Goal: Task Accomplishment & Management: Understand process/instructions

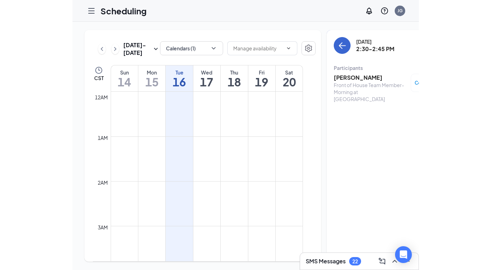
scroll to position [617, 0]
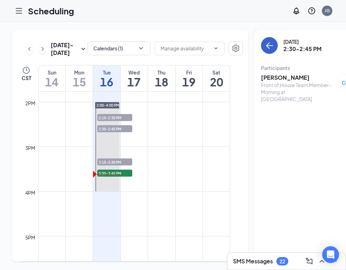
click at [266, 44] on icon "ArrowLeft" at bounding box center [268, 45] width 4 height 7
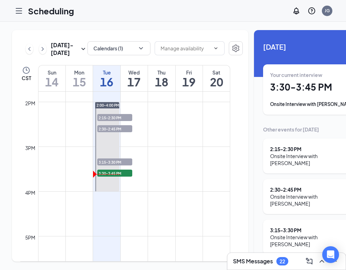
click at [282, 234] on div "Onsite Interview with [PERSON_NAME]" at bounding box center [313, 241] width 86 height 14
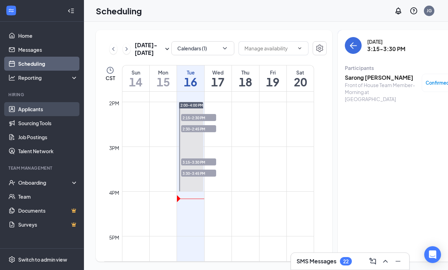
click at [40, 113] on link "Applicants" at bounding box center [48, 109] width 60 height 14
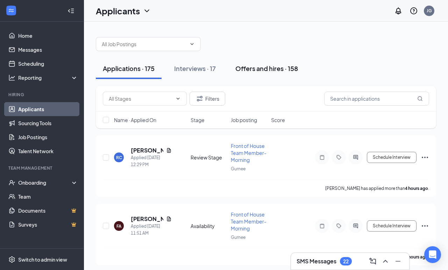
click at [263, 68] on div "Offers and hires · 158" at bounding box center [267, 68] width 63 height 9
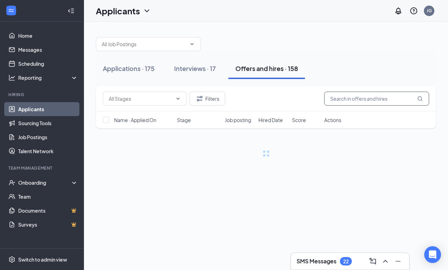
click at [346, 99] on input "text" at bounding box center [377, 99] width 105 height 14
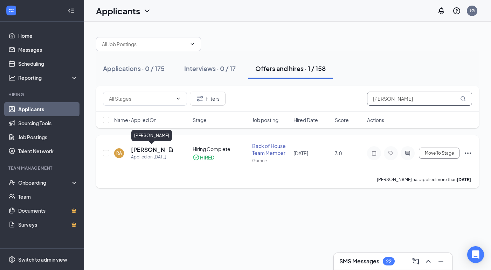
type input "[PERSON_NAME]"
click at [146, 150] on h5 "[PERSON_NAME]" at bounding box center [148, 150] width 34 height 8
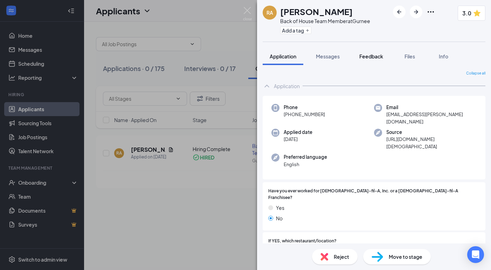
click at [346, 51] on button "Feedback" at bounding box center [371, 57] width 38 height 18
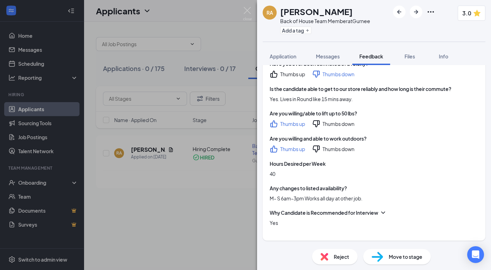
scroll to position [353, 0]
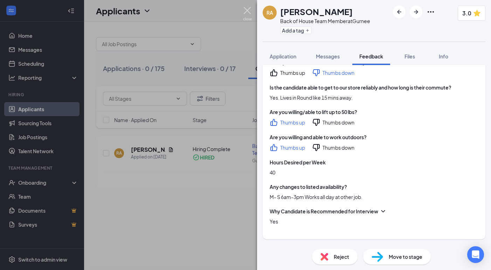
click at [247, 12] on img at bounding box center [247, 14] width 9 height 14
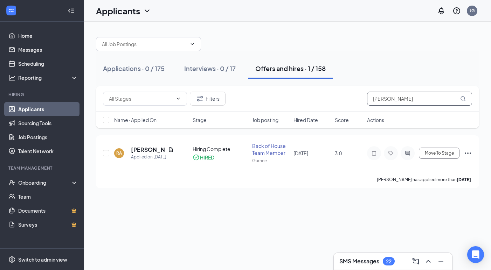
click at [346, 97] on input "[PERSON_NAME]" at bounding box center [419, 99] width 105 height 14
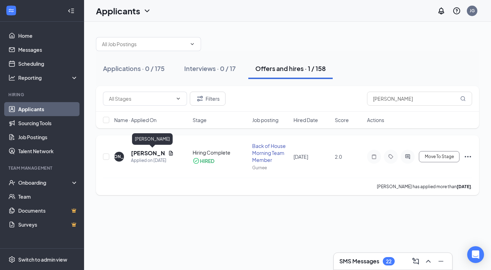
click at [140, 150] on h5 "[PERSON_NAME]" at bounding box center [148, 153] width 34 height 8
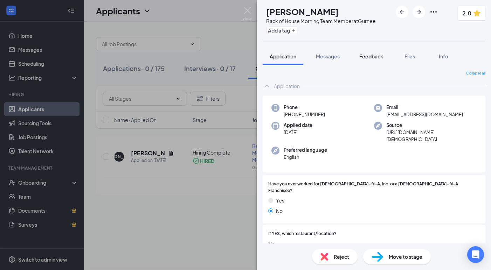
click at [346, 55] on span "Feedback" at bounding box center [371, 56] width 24 height 6
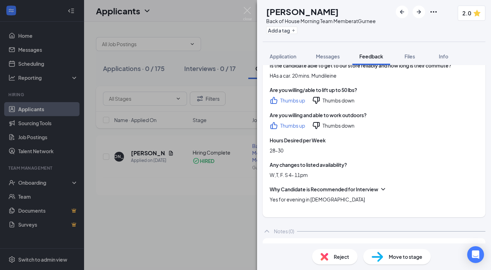
scroll to position [378, 0]
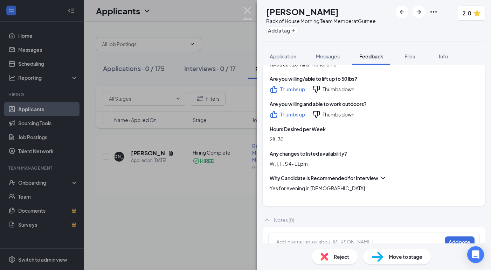
click at [247, 11] on img at bounding box center [247, 14] width 9 height 14
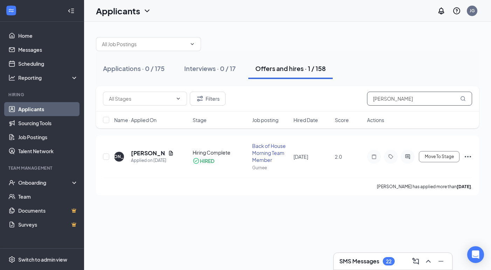
click at [346, 101] on input "[PERSON_NAME]" at bounding box center [419, 99] width 105 height 14
type input "j"
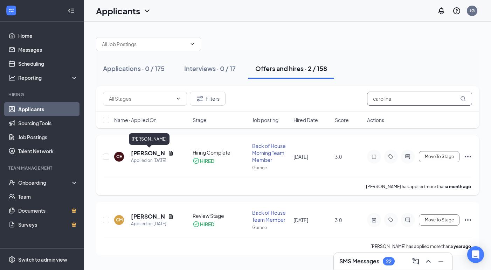
type input "carolina"
click at [147, 153] on h5 "[PERSON_NAME]" at bounding box center [148, 153] width 34 height 8
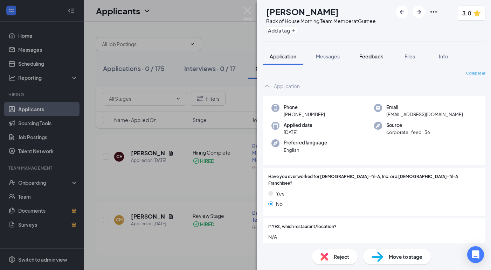
click at [346, 57] on span "Feedback" at bounding box center [371, 56] width 24 height 6
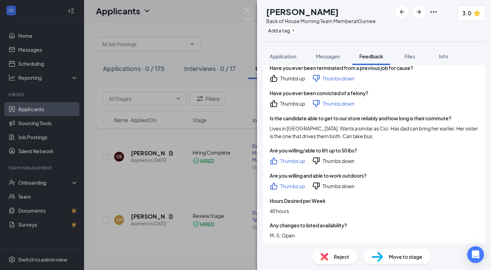
scroll to position [408, 0]
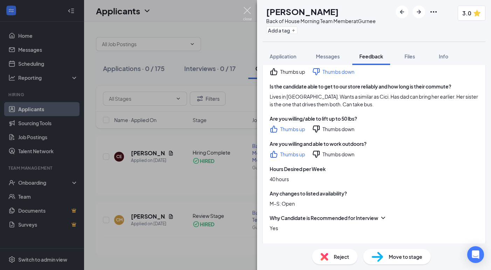
click at [251, 11] on img at bounding box center [247, 14] width 9 height 14
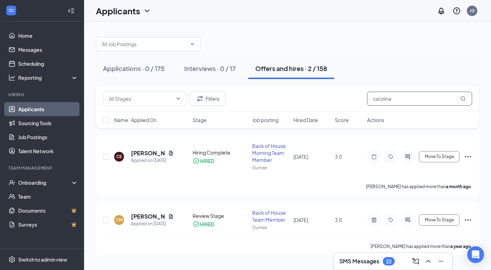
click at [346, 105] on input "carolina" at bounding box center [419, 99] width 105 height 14
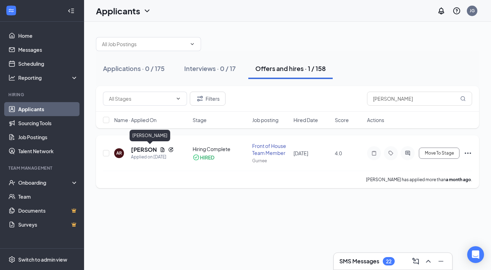
click at [140, 149] on h5 "[PERSON_NAME]" at bounding box center [144, 150] width 26 height 8
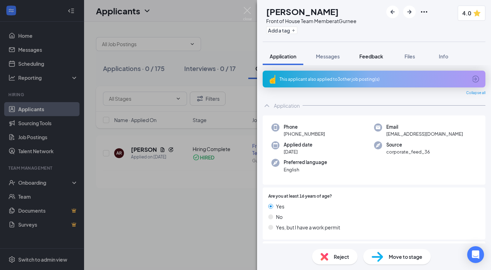
click at [346, 56] on span "Feedback" at bounding box center [371, 56] width 24 height 6
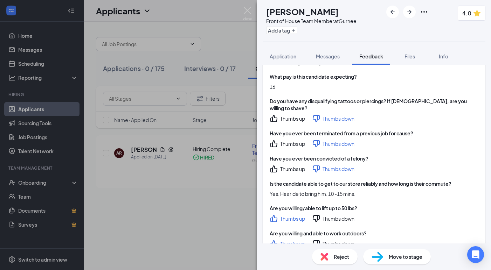
scroll to position [424, 0]
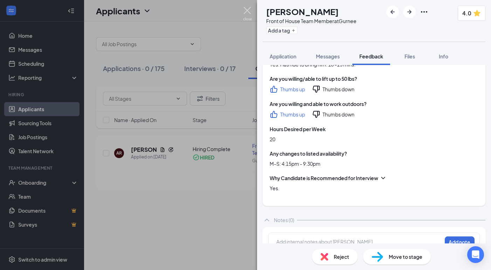
click at [244, 9] on img at bounding box center [247, 14] width 9 height 14
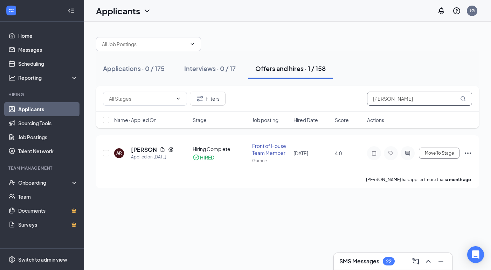
click at [346, 99] on input "[PERSON_NAME]" at bounding box center [419, 99] width 105 height 14
type input "a"
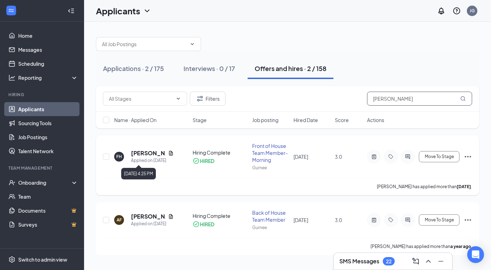
type input "[PERSON_NAME]"
click at [154, 155] on h5 "[PERSON_NAME]" at bounding box center [148, 153] width 34 height 8
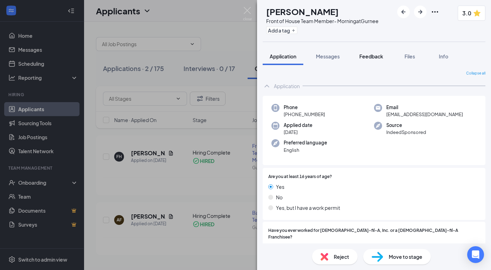
click at [346, 52] on button "Feedback" at bounding box center [371, 57] width 38 height 18
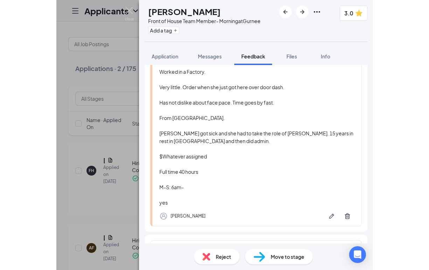
scroll to position [627, 0]
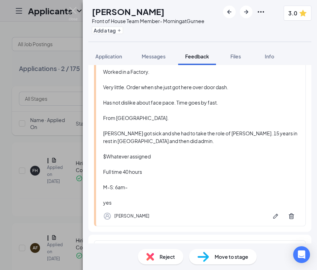
click at [74, 10] on img at bounding box center [73, 14] width 9 height 14
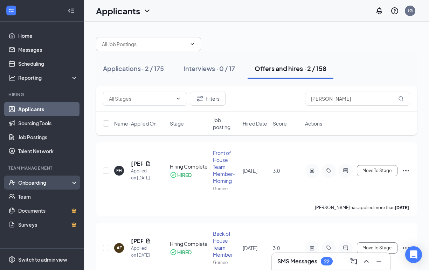
click at [50, 187] on div "Onboarding" at bounding box center [42, 183] width 84 height 14
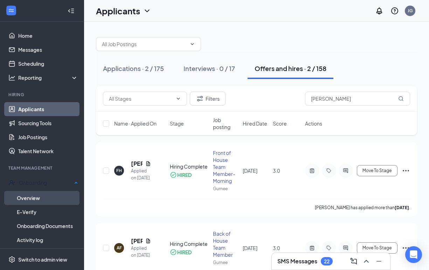
click at [58, 197] on link "Overview" at bounding box center [47, 198] width 61 height 14
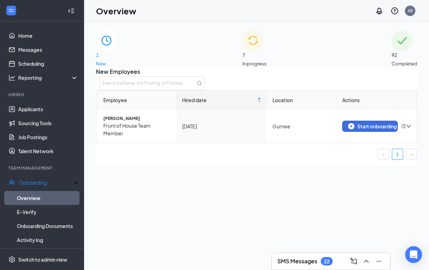
click at [266, 60] on span "In progress" at bounding box center [254, 63] width 24 height 7
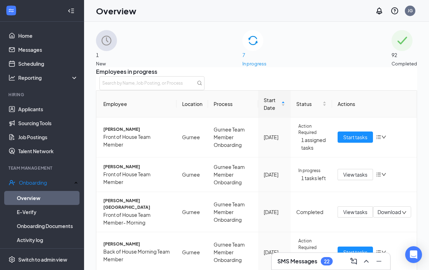
click at [117, 49] on img at bounding box center [106, 40] width 21 height 21
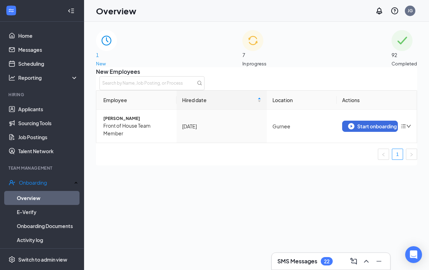
click at [242, 47] on img at bounding box center [252, 40] width 21 height 21
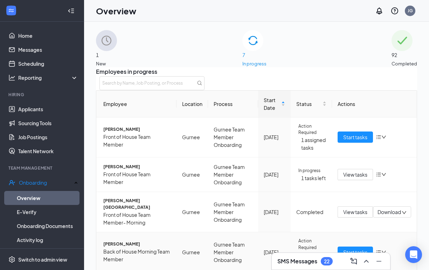
scroll to position [32, 0]
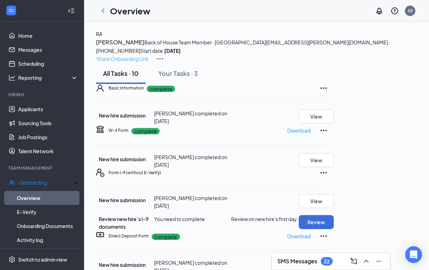
click at [148, 55] on p "Share Onboarding Link" at bounding box center [122, 59] width 52 height 8
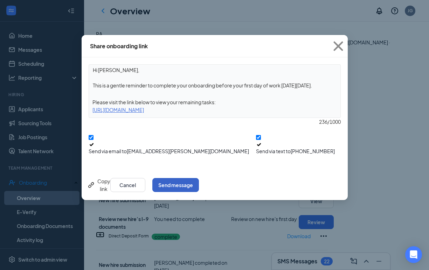
click at [199, 178] on button "Send message" at bounding box center [175, 185] width 47 height 14
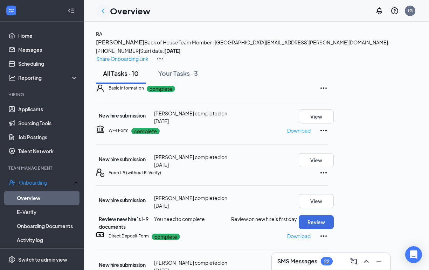
click at [103, 12] on icon "ChevronLeft" at bounding box center [103, 10] width 3 height 5
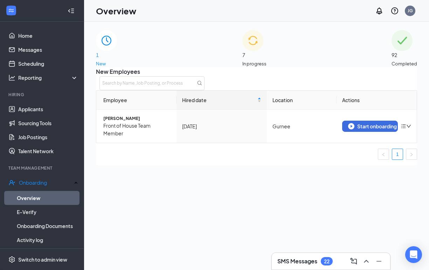
click at [257, 51] on span "7" at bounding box center [254, 55] width 24 height 8
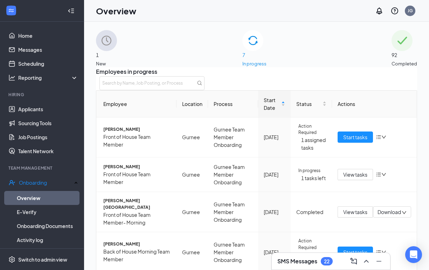
scroll to position [218, 0]
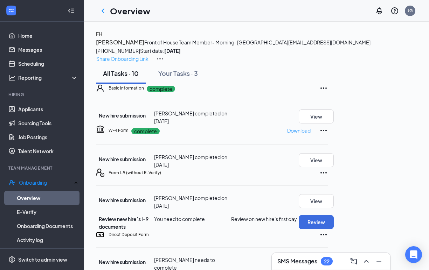
click at [148, 55] on p "Share Onboarding Link" at bounding box center [122, 59] width 52 height 8
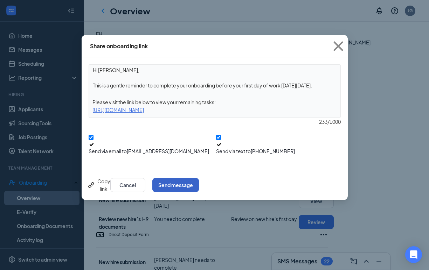
click at [199, 178] on button "Send message" at bounding box center [175, 185] width 47 height 14
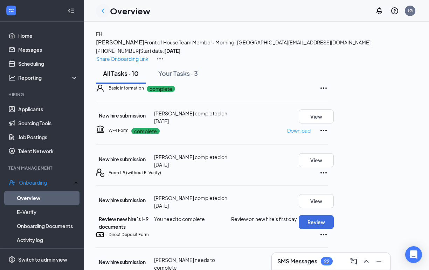
click at [99, 12] on icon "ChevronLeft" at bounding box center [103, 11] width 8 height 8
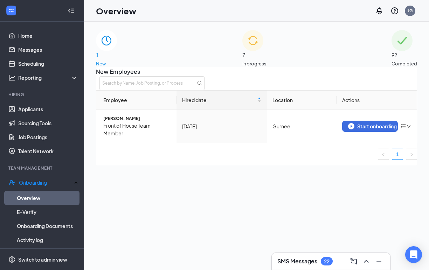
click at [266, 55] on div "7 In progress" at bounding box center [254, 48] width 24 height 37
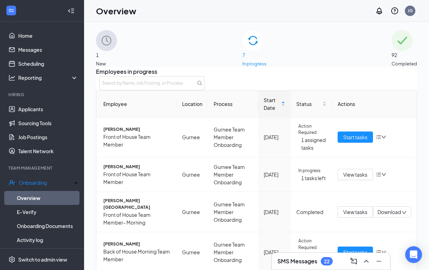
scroll to position [218, 0]
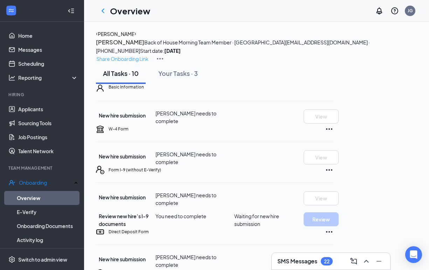
click at [148, 55] on p "Share Onboarding Link" at bounding box center [122, 59] width 52 height 8
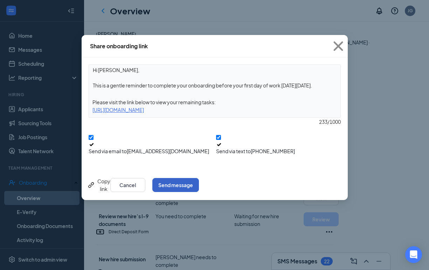
click at [199, 178] on button "Send message" at bounding box center [175, 185] width 47 height 14
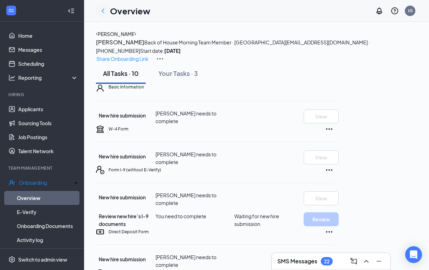
click at [102, 13] on icon "ChevronLeft" at bounding box center [103, 11] width 8 height 8
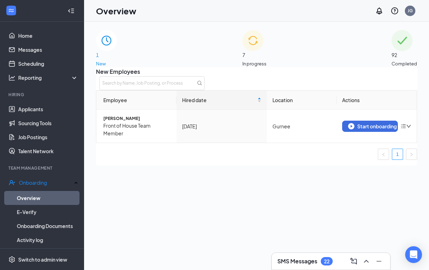
click at [249, 60] on div "7 In progress" at bounding box center [254, 48] width 24 height 37
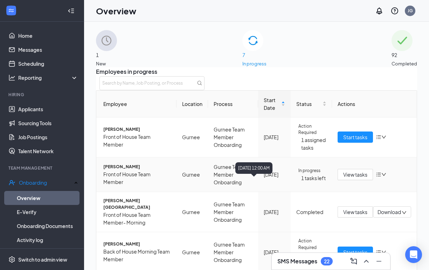
scroll to position [218, 0]
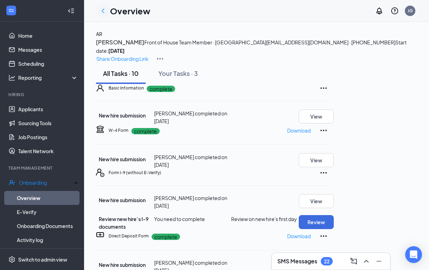
click at [103, 13] on icon "ChevronLeft" at bounding box center [103, 11] width 8 height 8
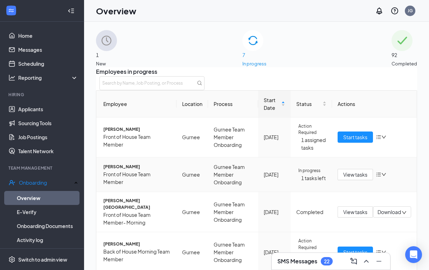
scroll to position [155, 0]
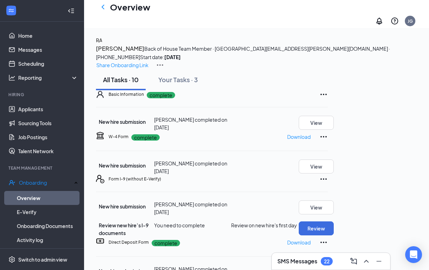
scroll to position [199, 0]
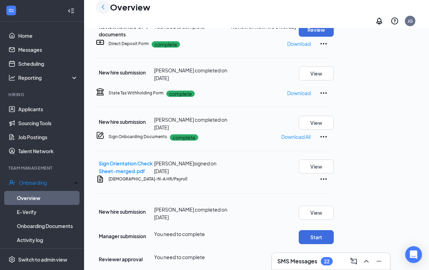
click at [99, 9] on icon "ChevronLeft" at bounding box center [103, 7] width 8 height 8
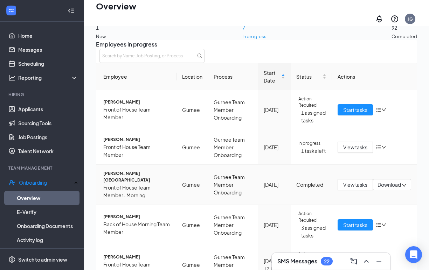
scroll to position [61, 0]
click at [346, 221] on span "Start tasks" at bounding box center [355, 225] width 24 height 8
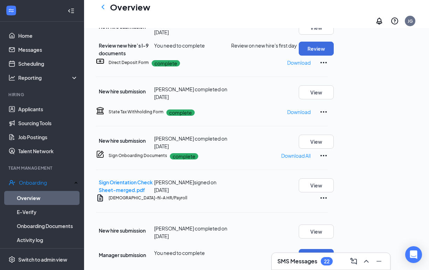
scroll to position [182, 0]
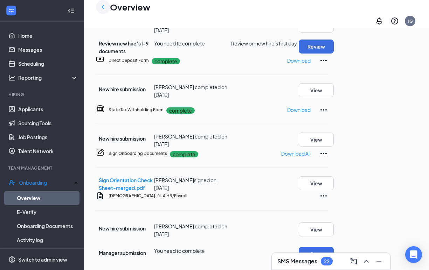
click at [103, 11] on icon "ChevronLeft" at bounding box center [103, 7] width 8 height 8
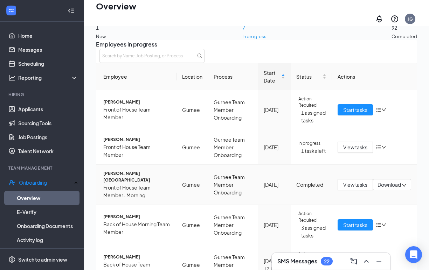
scroll to position [166, 0]
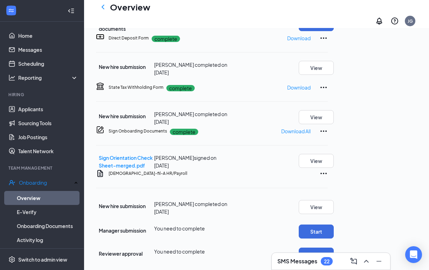
scroll to position [166, 0]
click at [166, 180] on div "Basic Information complete New hire submission [PERSON_NAME] completed on [DATE…" at bounding box center [212, 74] width 232 height 376
drag, startPoint x: 166, startPoint y: 180, endPoint x: 172, endPoint y: 176, distance: 6.8
click at [172, 176] on div "[DEMOGRAPHIC_DATA]-fil-A HR/Payroll New hire submission [PERSON_NAME] completed…" at bounding box center [212, 215] width 232 height 92
click at [165, 248] on div "Reviewer approval You need to complete Start" at bounding box center [212, 255] width 232 height 14
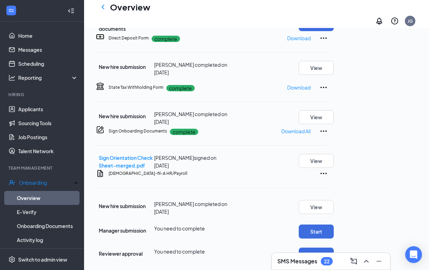
drag, startPoint x: 176, startPoint y: 180, endPoint x: 180, endPoint y: 181, distance: 4.3
click at [180, 181] on div "Basic Information complete New hire submission [PERSON_NAME] completed on [DATE…" at bounding box center [212, 74] width 232 height 376
click at [205, 244] on div "Reviewer approval You need to complete Start" at bounding box center [212, 253] width 232 height 18
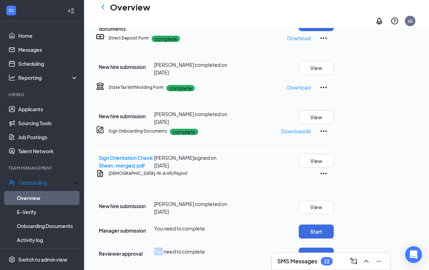
click at [206, 244] on div "Reviewer approval You need to complete Start" at bounding box center [212, 253] width 232 height 18
